Goal: Task Accomplishment & Management: Manage account settings

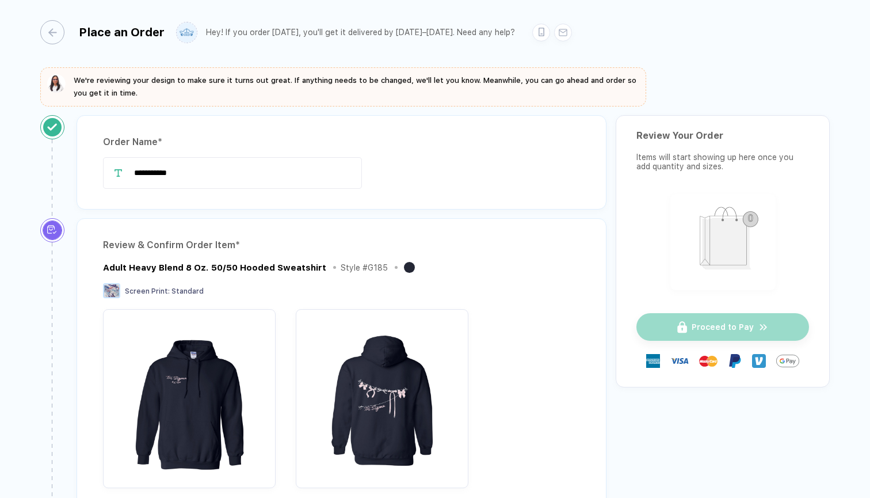
click at [65, 35] on div "Place an Order" at bounding box center [102, 32] width 124 height 24
click at [50, 33] on icon "button" at bounding box center [47, 32] width 9 height 9
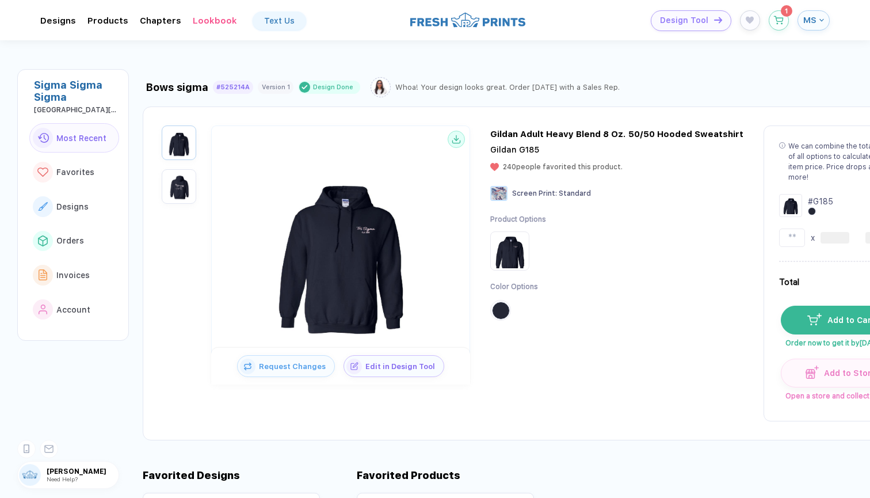
click at [822, 18] on icon "button" at bounding box center [821, 20] width 5 height 5
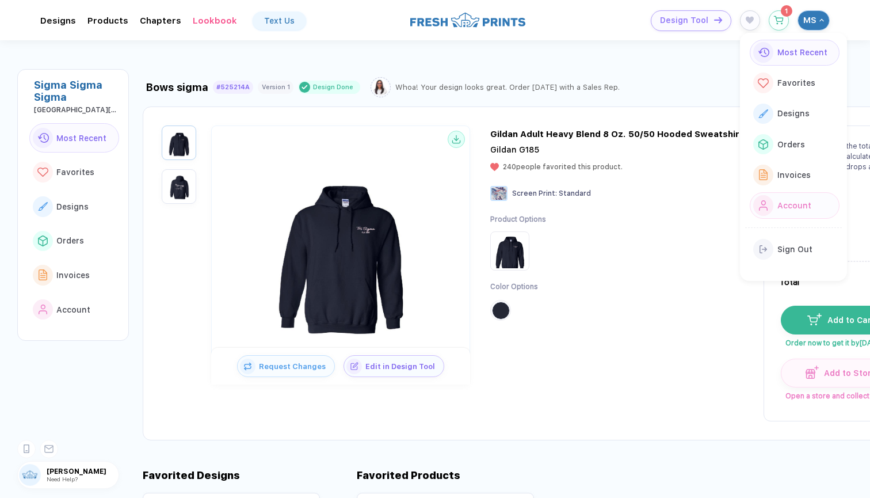
click at [799, 205] on span "Account" at bounding box center [794, 205] width 34 height 9
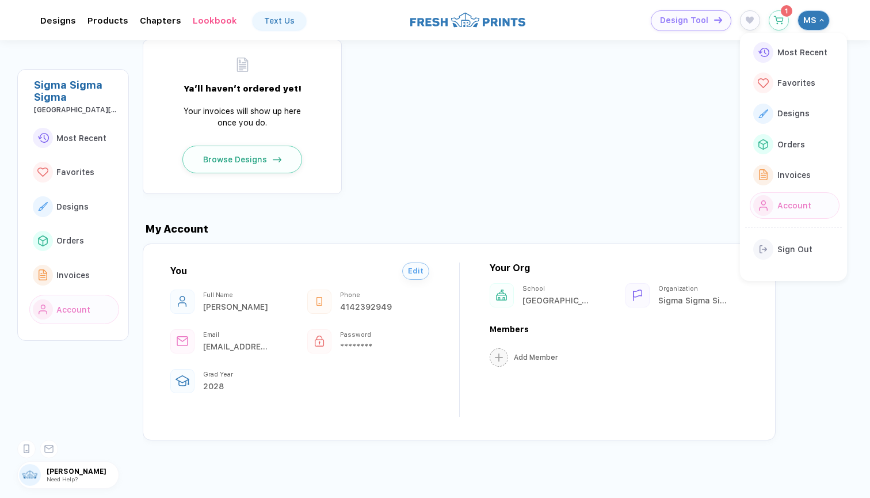
scroll to position [1106, 0]
click at [321, 343] on rect at bounding box center [319, 342] width 9 height 6
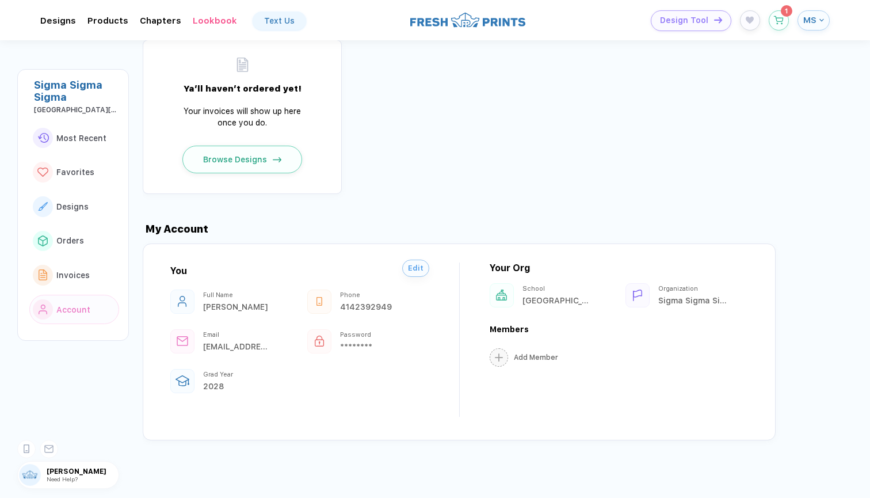
click at [415, 269] on span "Edit" at bounding box center [416, 268] width 16 height 9
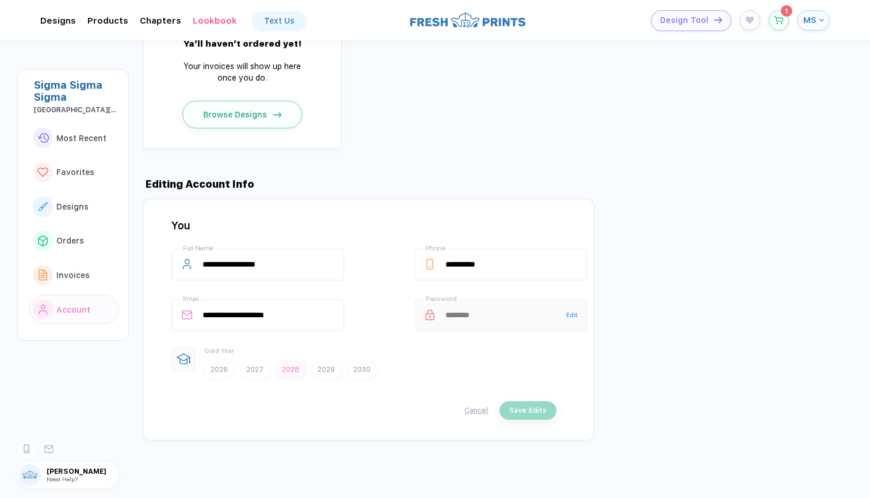
scroll to position [1151, 0]
click at [452, 312] on div "******** Password Edit" at bounding box center [500, 315] width 173 height 32
click at [427, 314] on icon at bounding box center [429, 316] width 9 height 7
click at [567, 315] on span "Edit" at bounding box center [572, 314] width 12 height 7
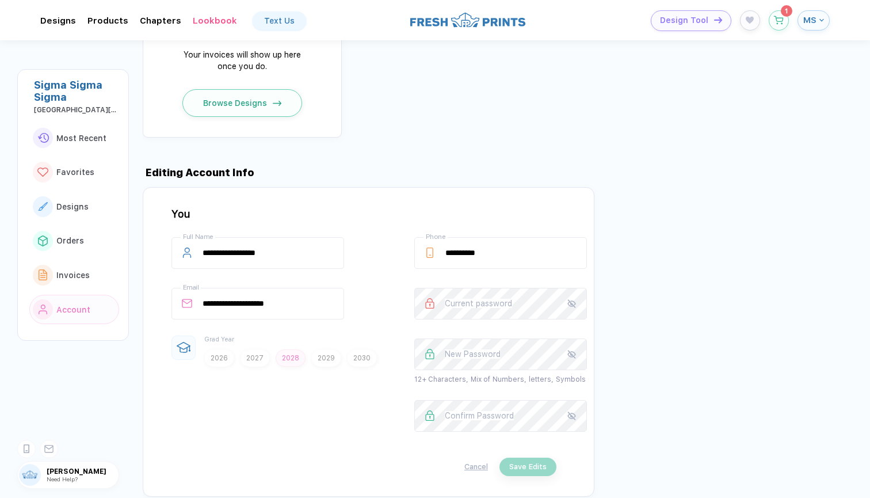
click at [650, 257] on div "**********" at bounding box center [506, 342] width 727 height 310
click at [476, 471] on button "Cancel" at bounding box center [476, 466] width 24 height 9
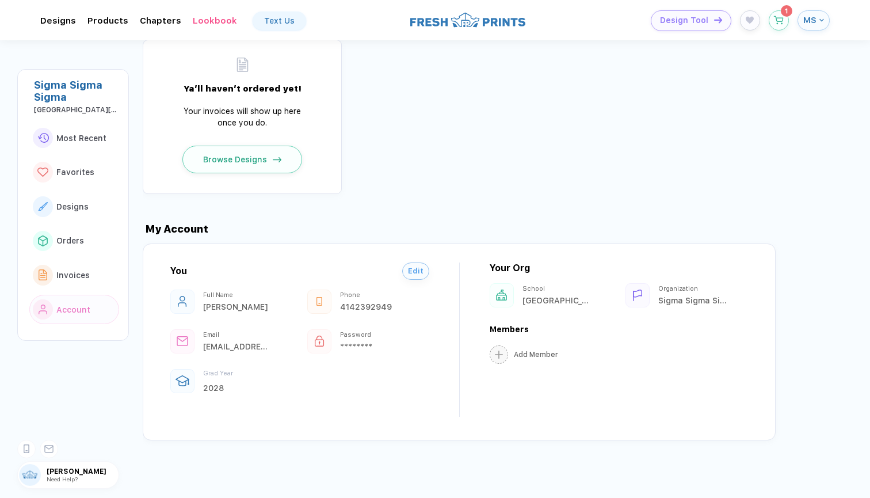
click at [495, 358] on div "button" at bounding box center [499, 354] width 18 height 18
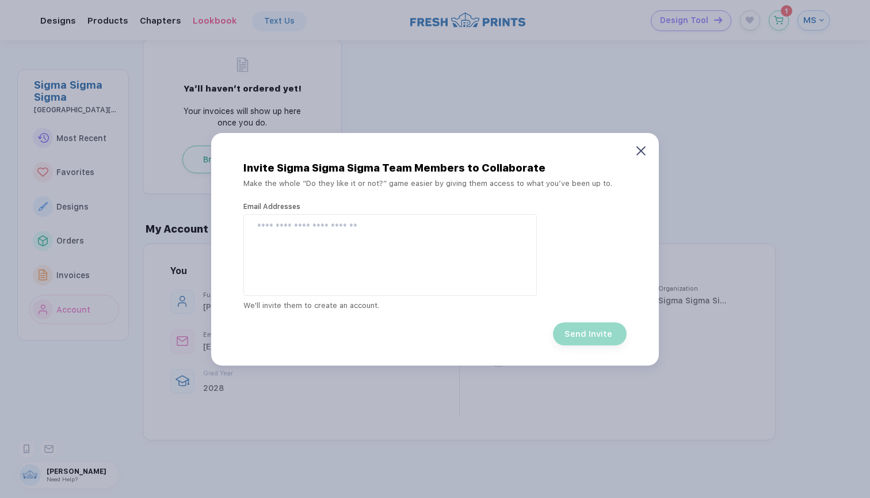
click at [640, 148] on icon at bounding box center [640, 150] width 9 height 9
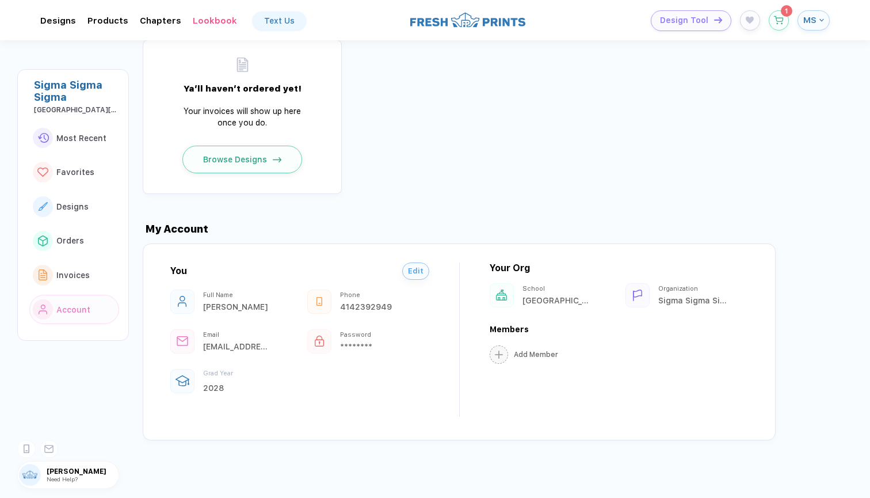
click at [504, 348] on div "button" at bounding box center [499, 354] width 18 height 18
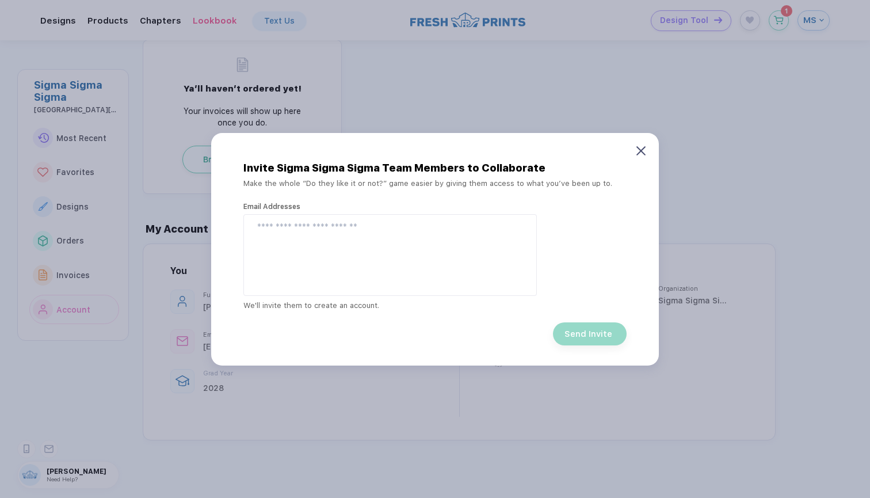
click at [640, 148] on icon at bounding box center [640, 150] width 9 height 9
